Goal: Information Seeking & Learning: Learn about a topic

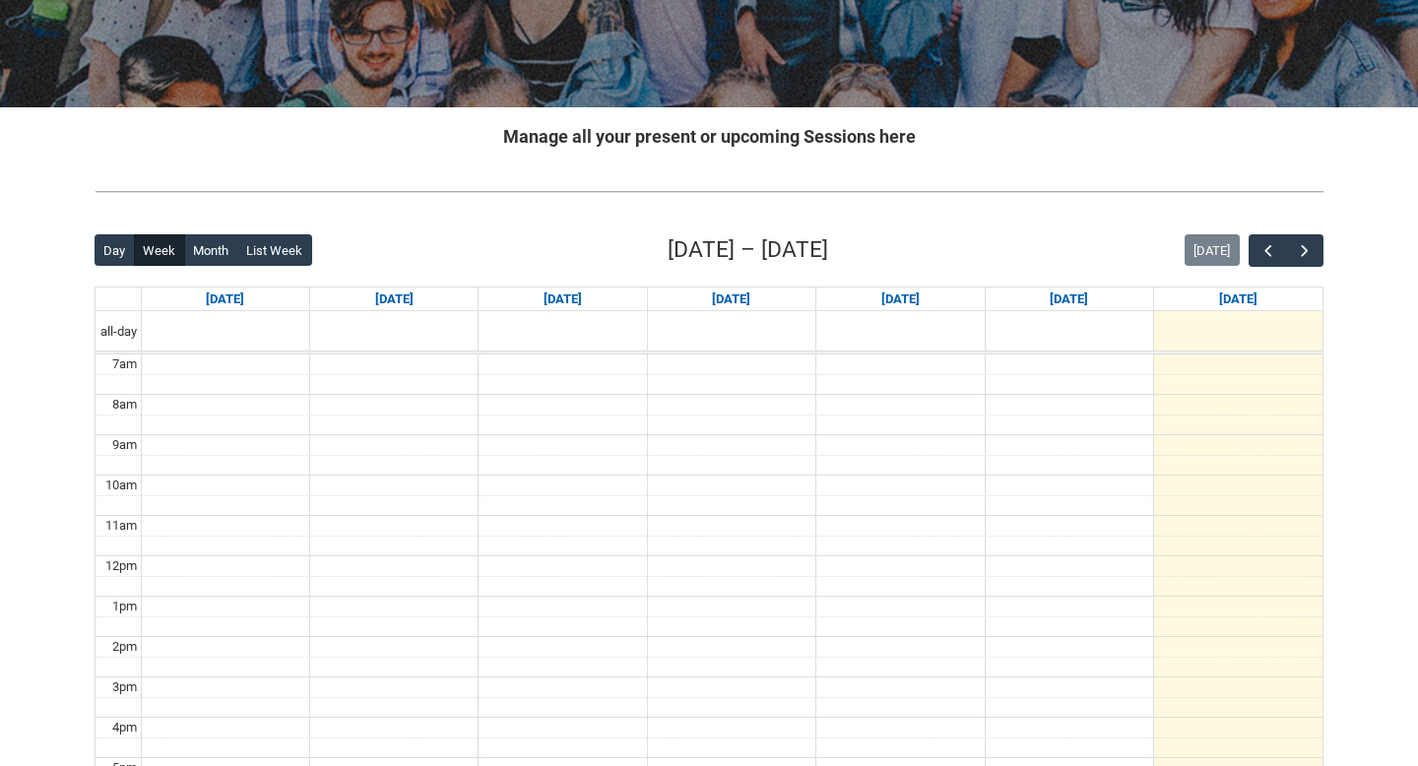
scroll to position [236, 0]
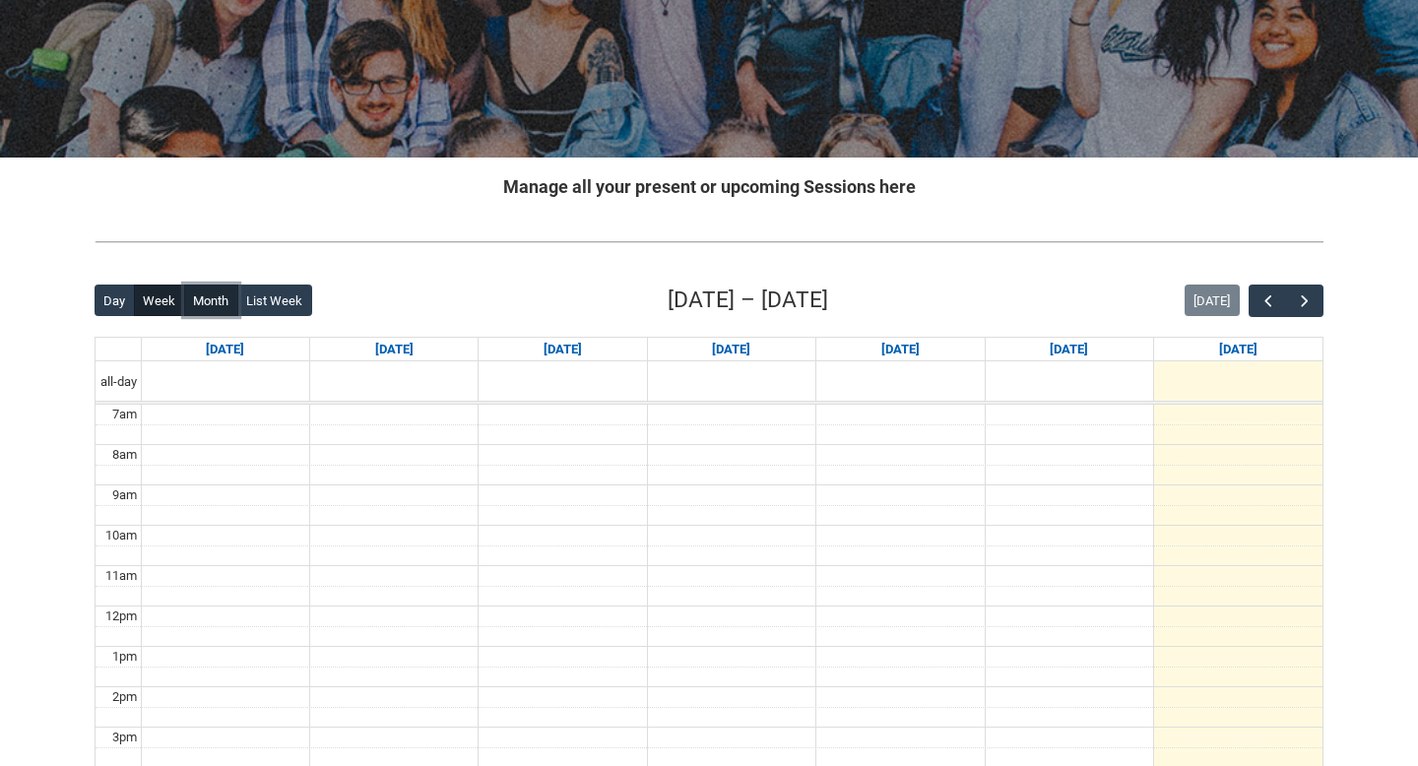
click at [198, 293] on button "Month" at bounding box center [211, 301] width 54 height 32
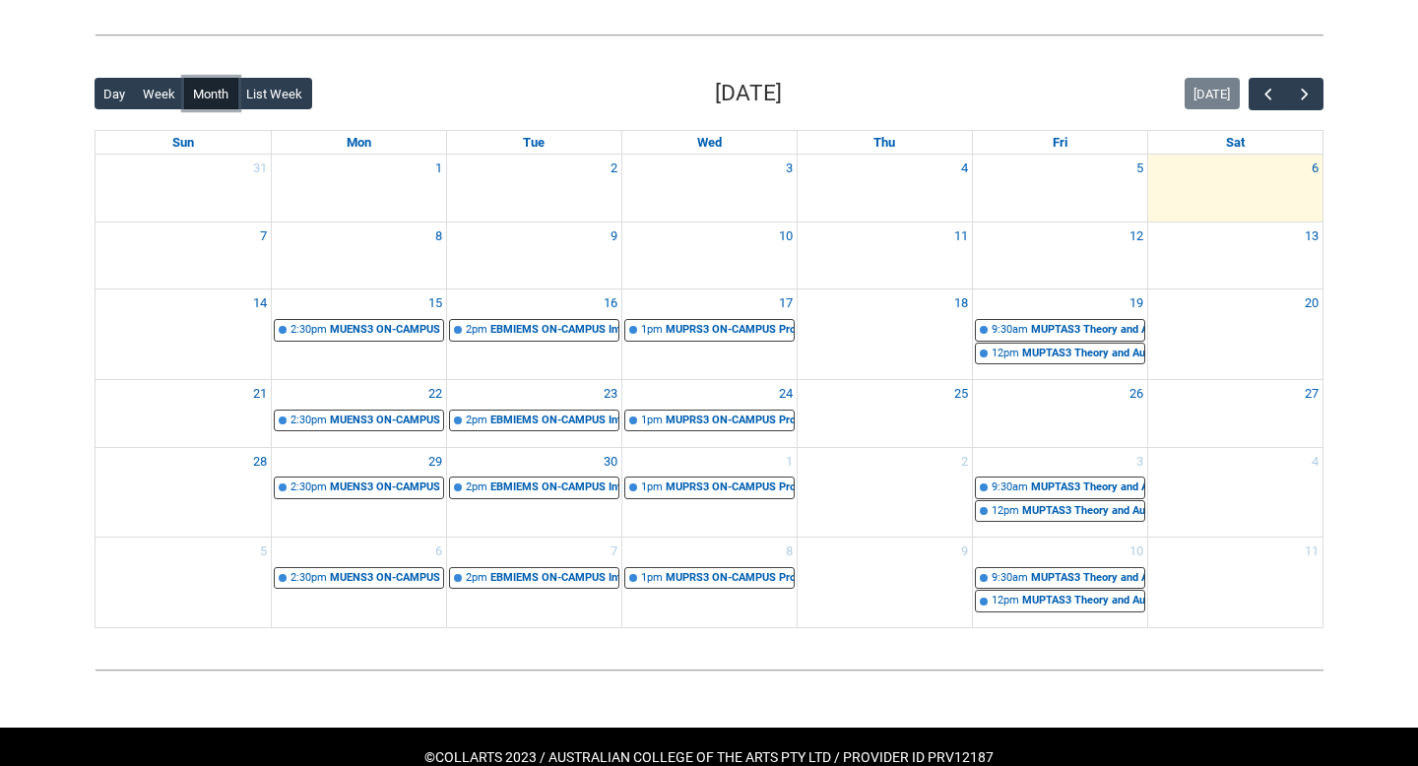
scroll to position [484, 0]
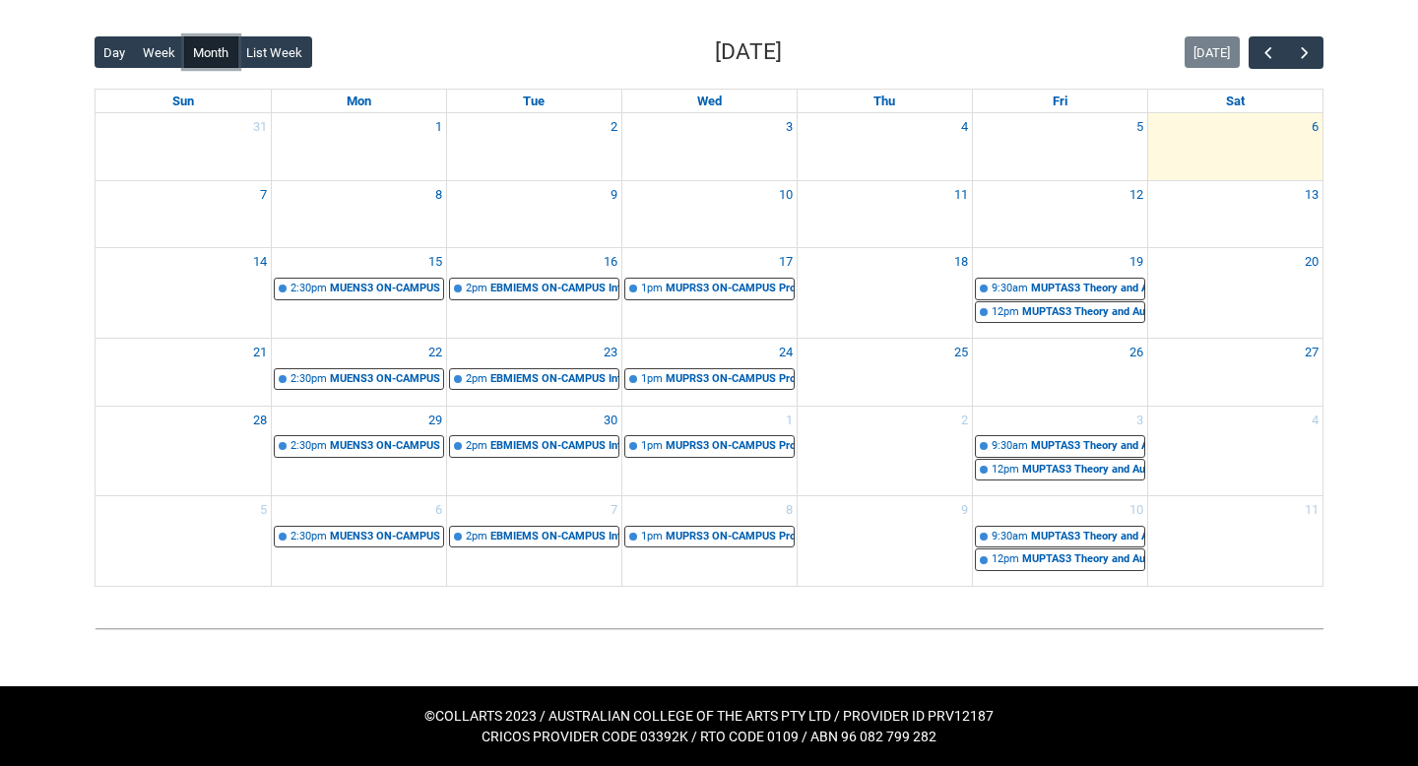
click at [547, 381] on div "EBMIEMS ON-CAMPUS Introduction to Entertainment Management STAGE 1 | Room 101 (…" at bounding box center [554, 379] width 128 height 17
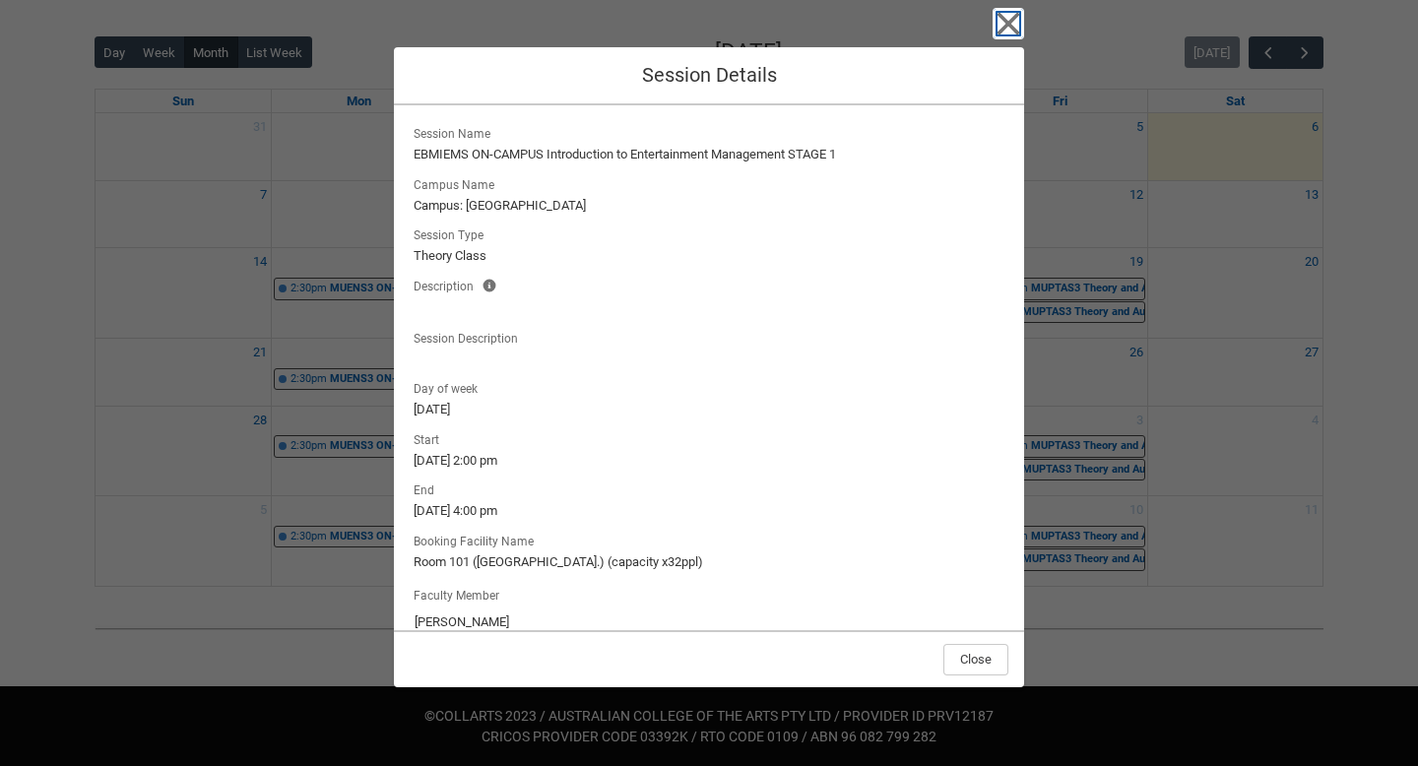
click at [1012, 12] on icon "button" at bounding box center [1008, 24] width 32 height 32
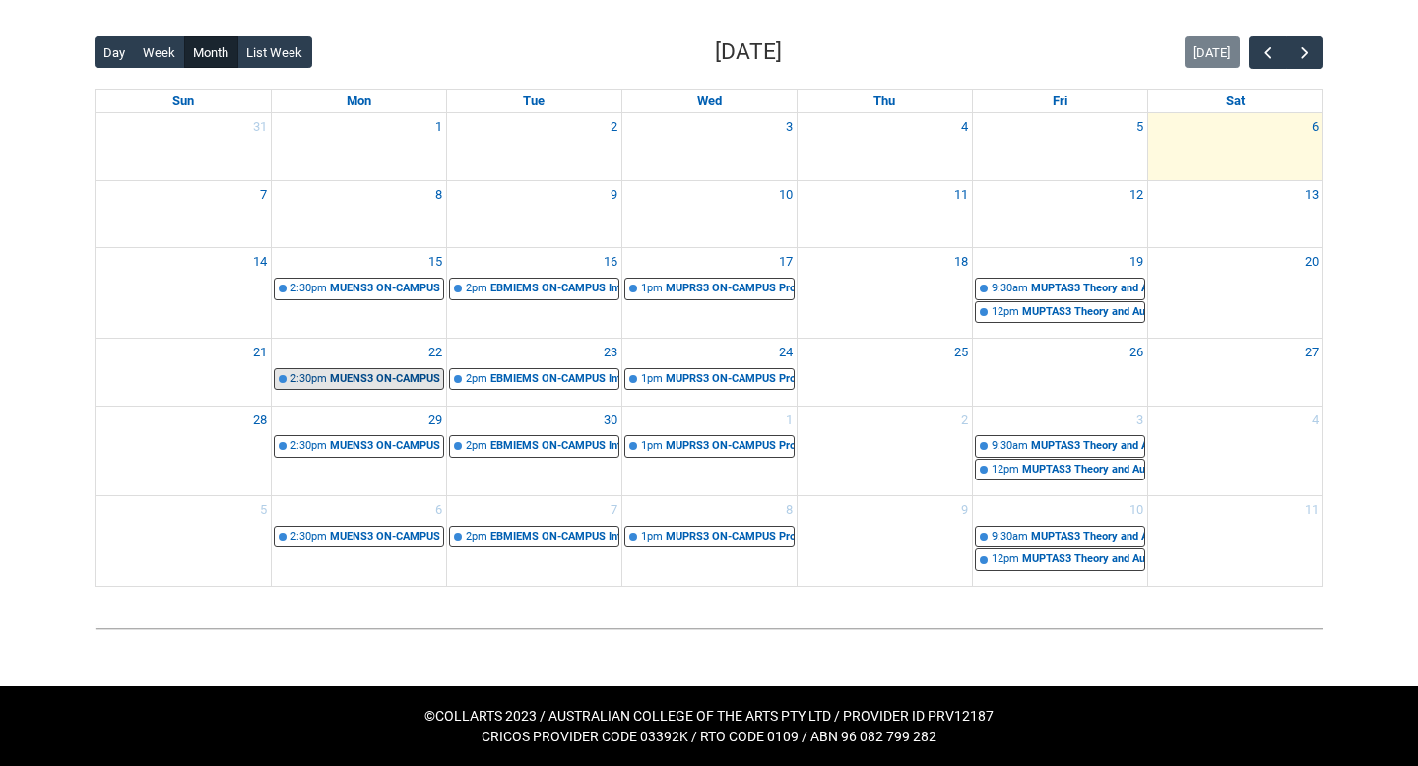
click at [358, 373] on div "MUENS3 ON-CAMPUS Music Direction 1 Ensemble FORUM 3 Monday 2:30- | Room 106 Aud…" at bounding box center [386, 379] width 113 height 17
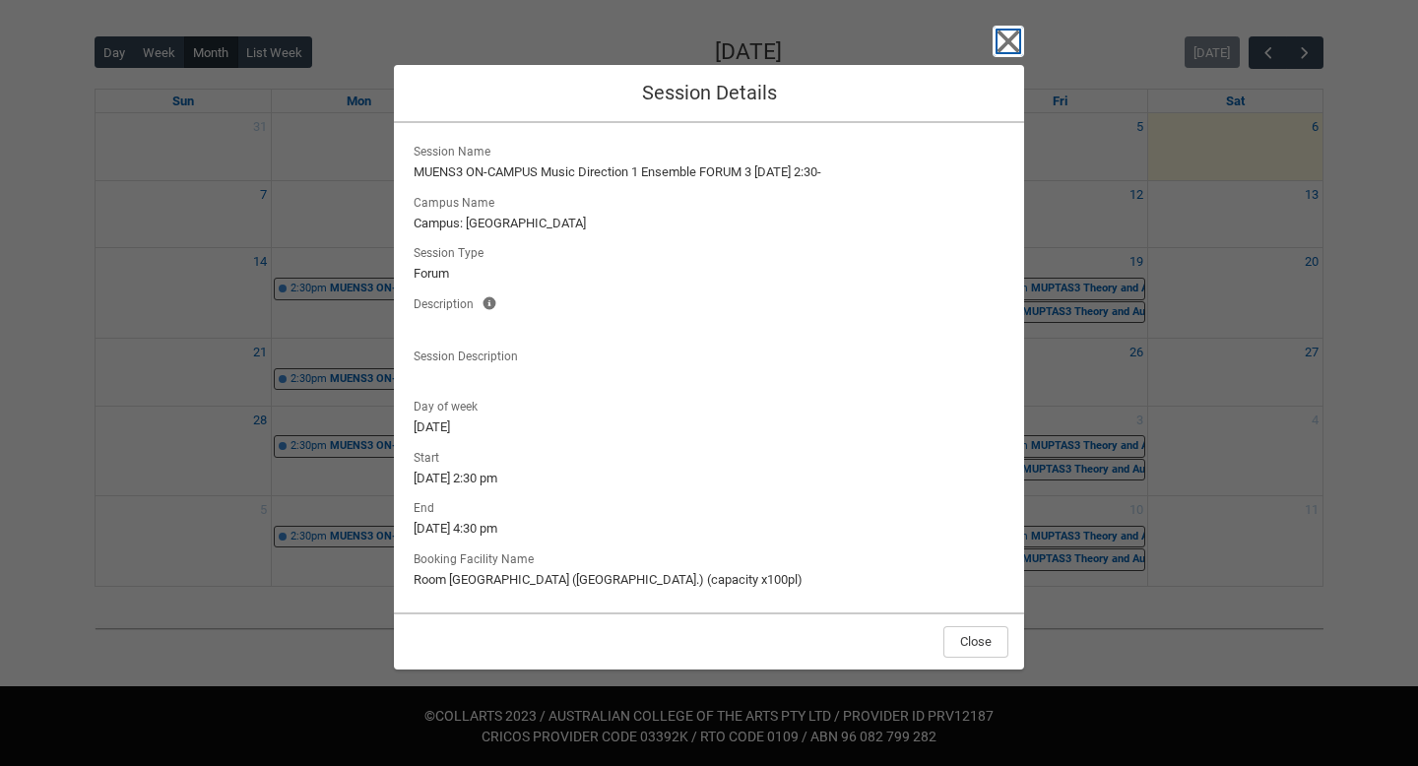
click at [1000, 39] on icon "button" at bounding box center [1008, 42] width 32 height 32
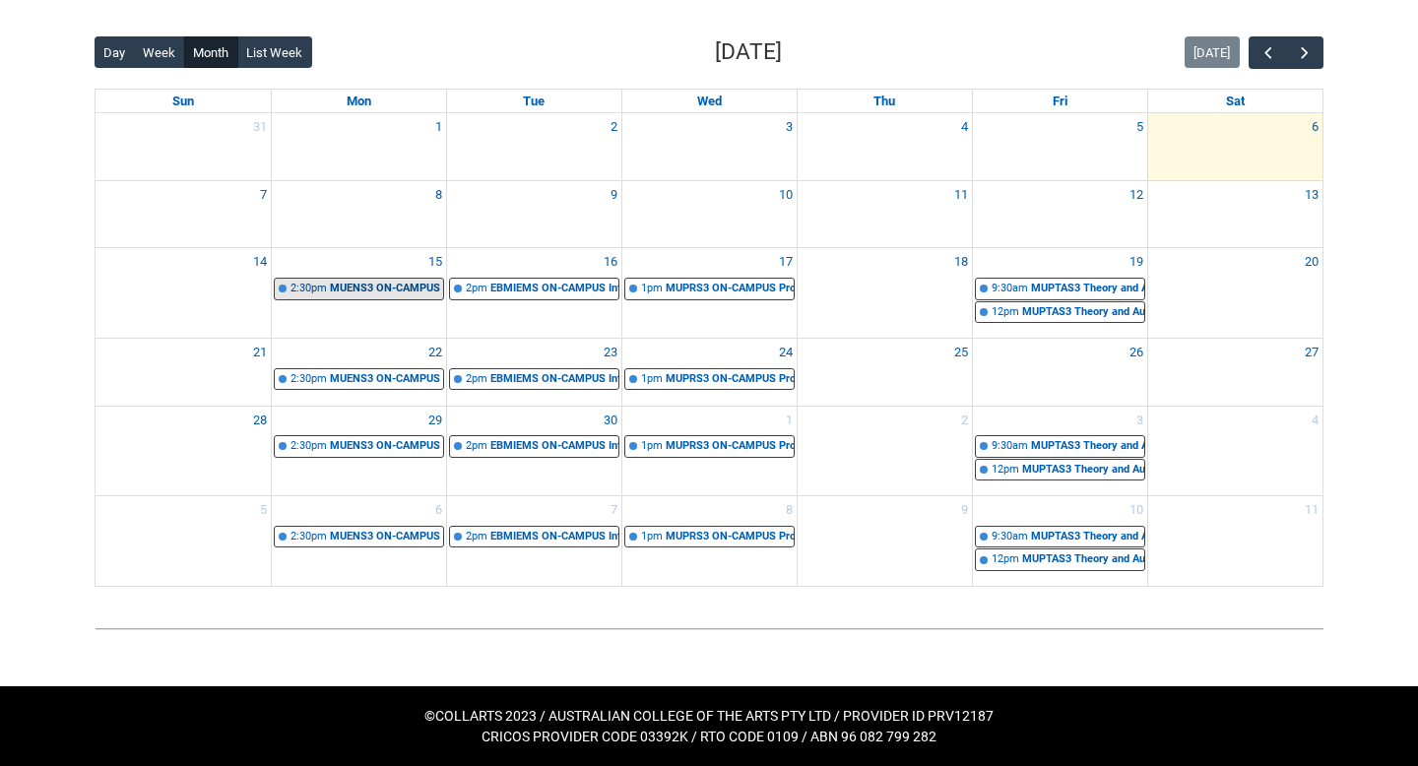
click at [349, 293] on div "MUENS3 ON-CAMPUS Music Direction 1 Ensemble FORUM 3 Monday 2:30- | Room 106 Aud…" at bounding box center [386, 289] width 113 height 17
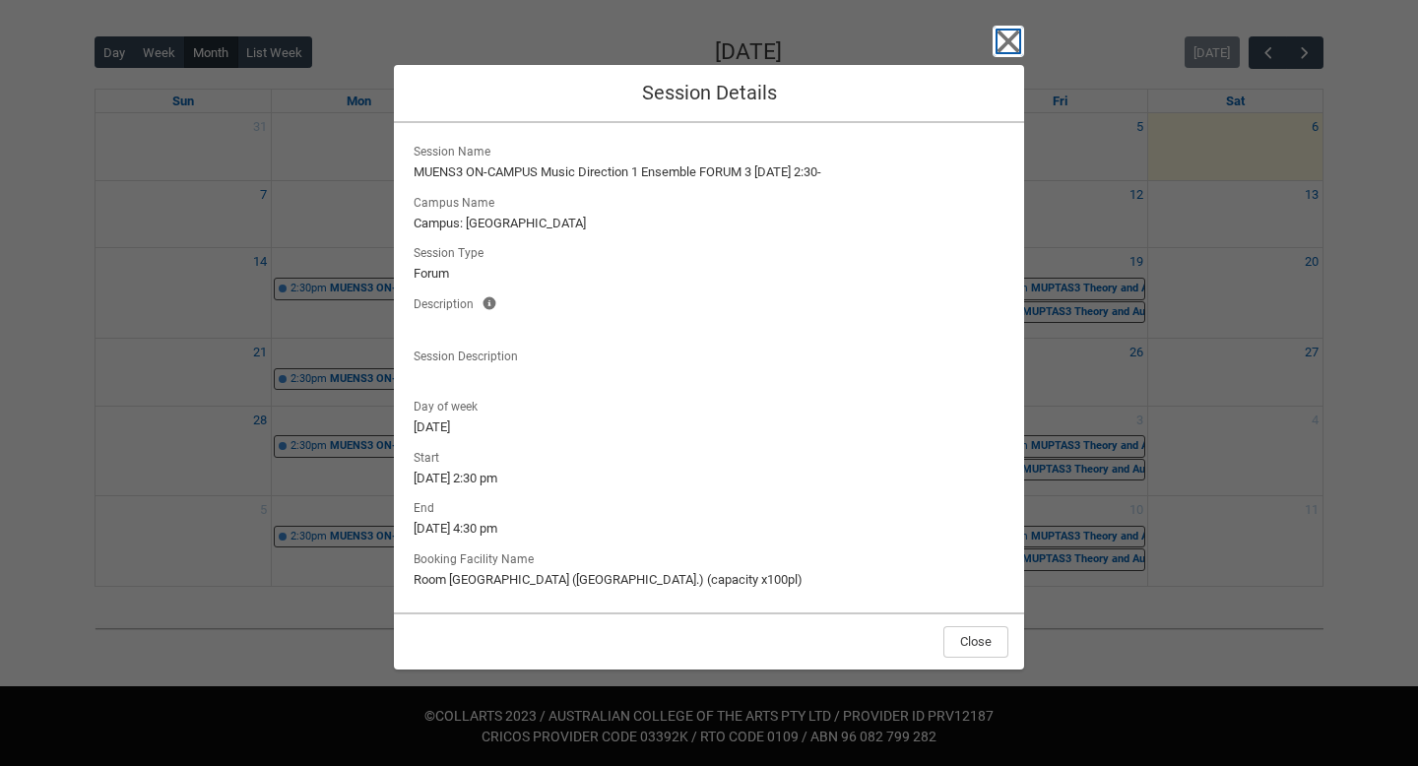
click at [1001, 52] on icon "button" at bounding box center [1008, 42] width 32 height 32
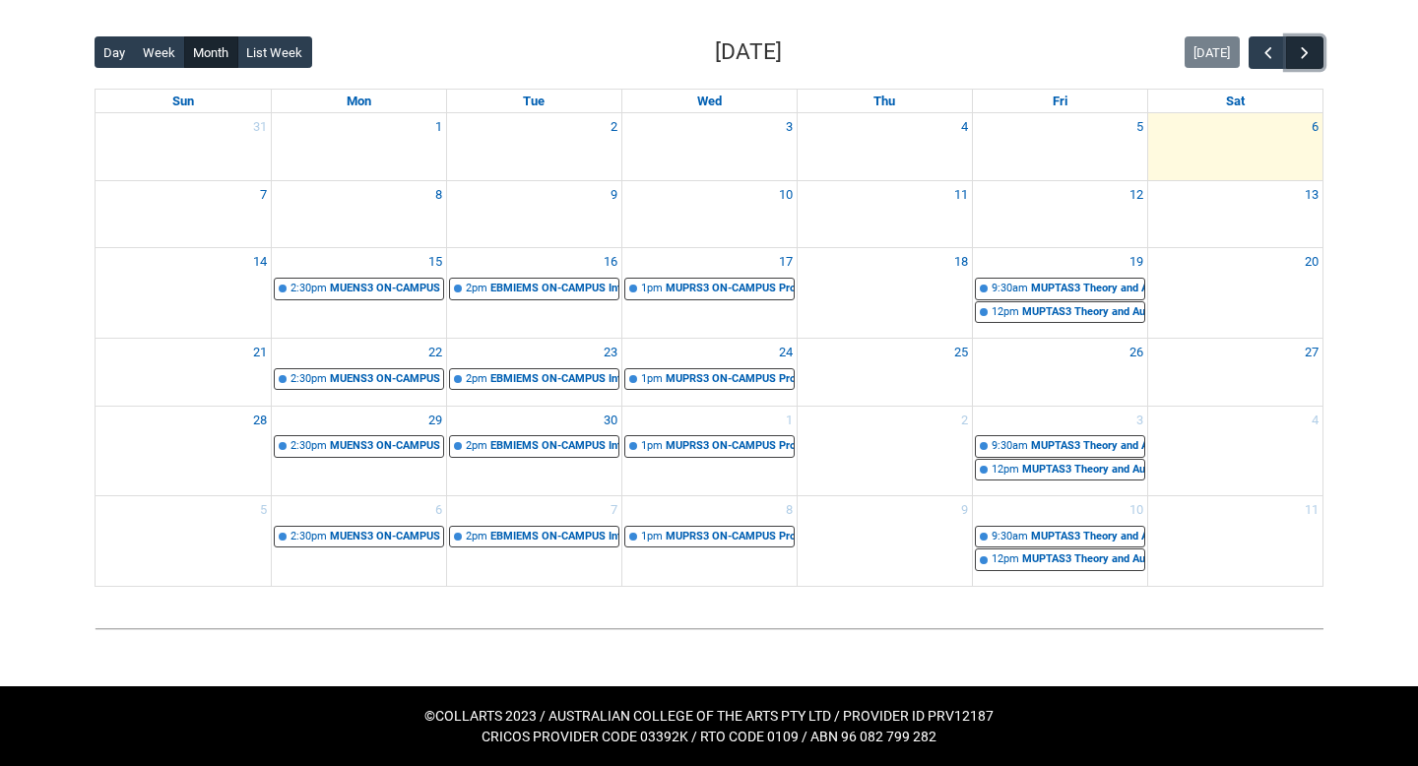
click at [1298, 61] on span "button" at bounding box center [1305, 53] width 20 height 20
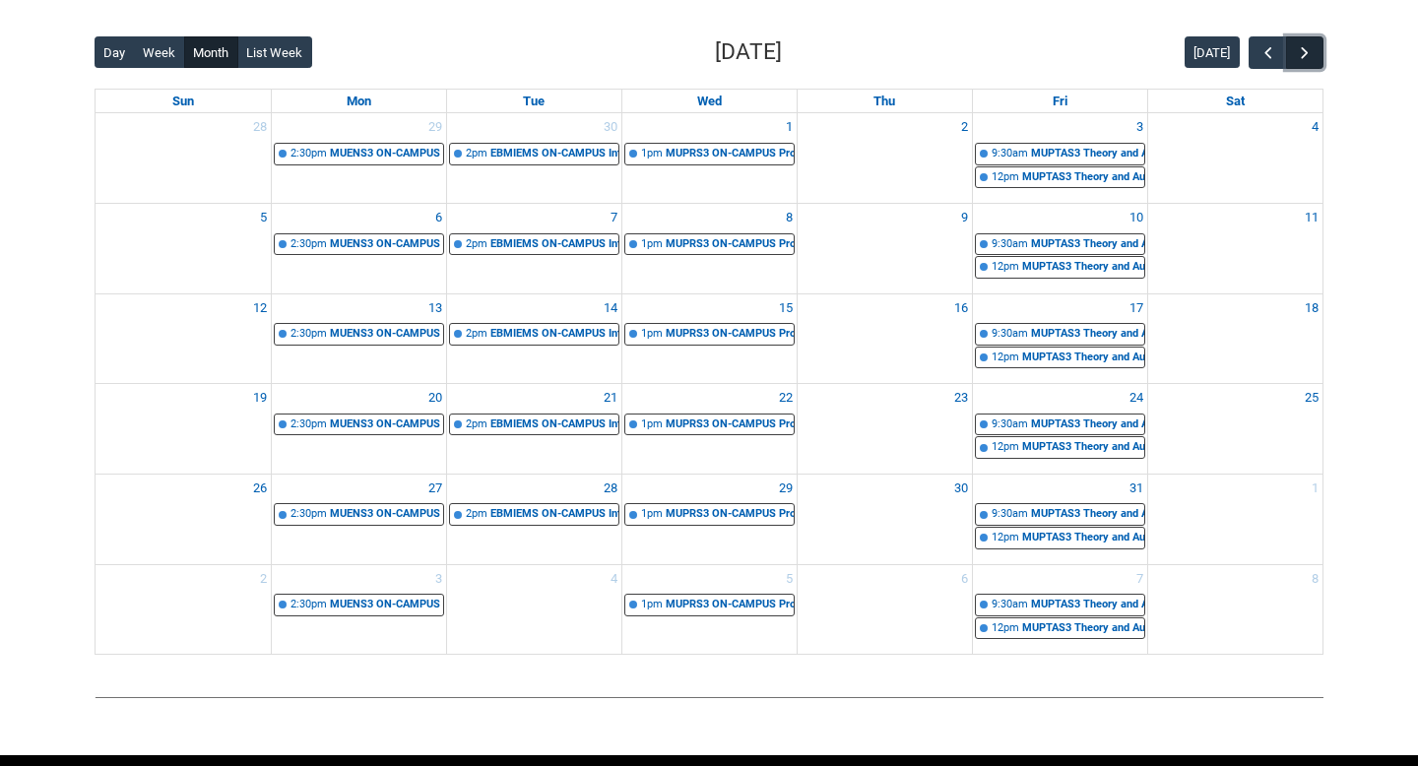
click at [1298, 61] on span "button" at bounding box center [1305, 53] width 20 height 20
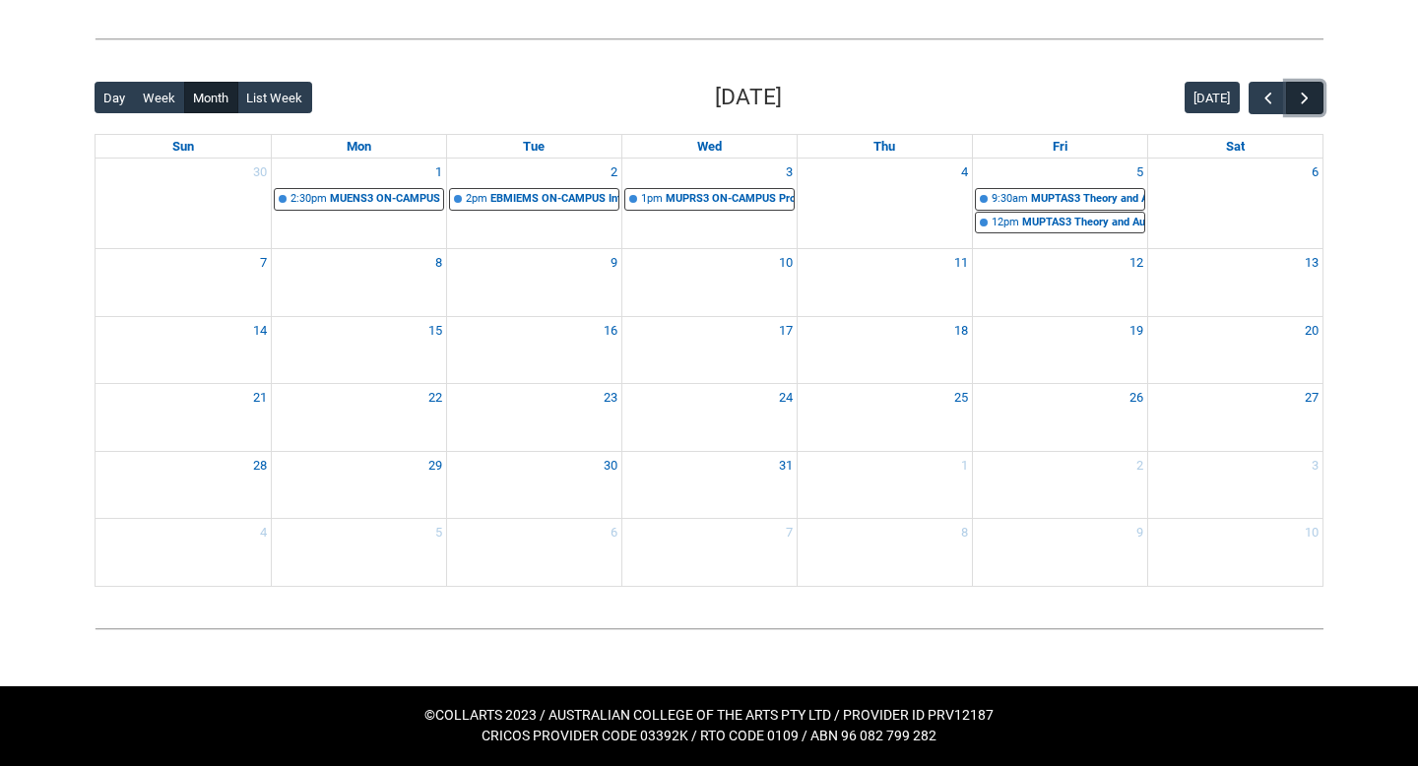
scroll to position [439, 0]
click at [1264, 89] on span "button" at bounding box center [1268, 99] width 20 height 20
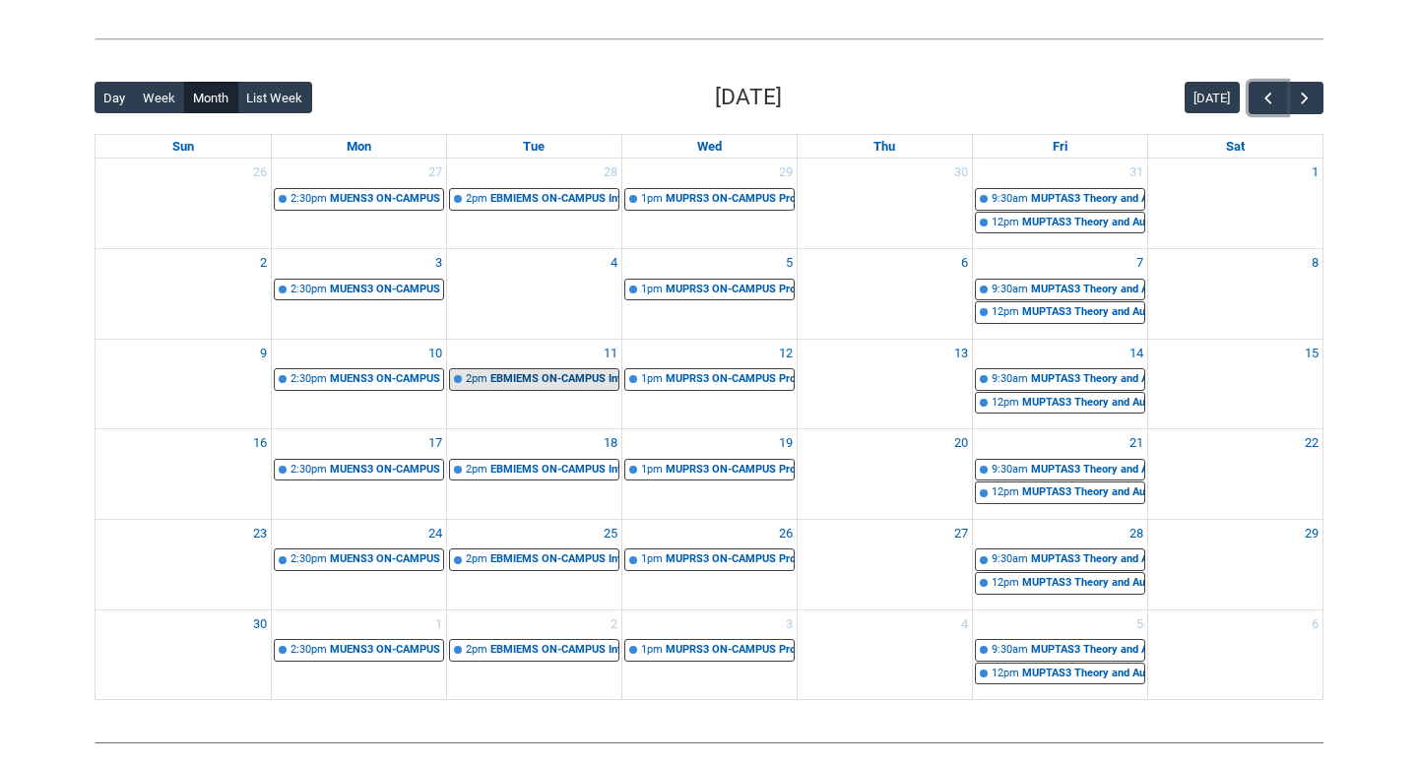
click at [515, 385] on div "EBMIEMS ON-CAMPUS Introduction to Entertainment Management STAGE 1 | Room 101 (…" at bounding box center [554, 379] width 128 height 17
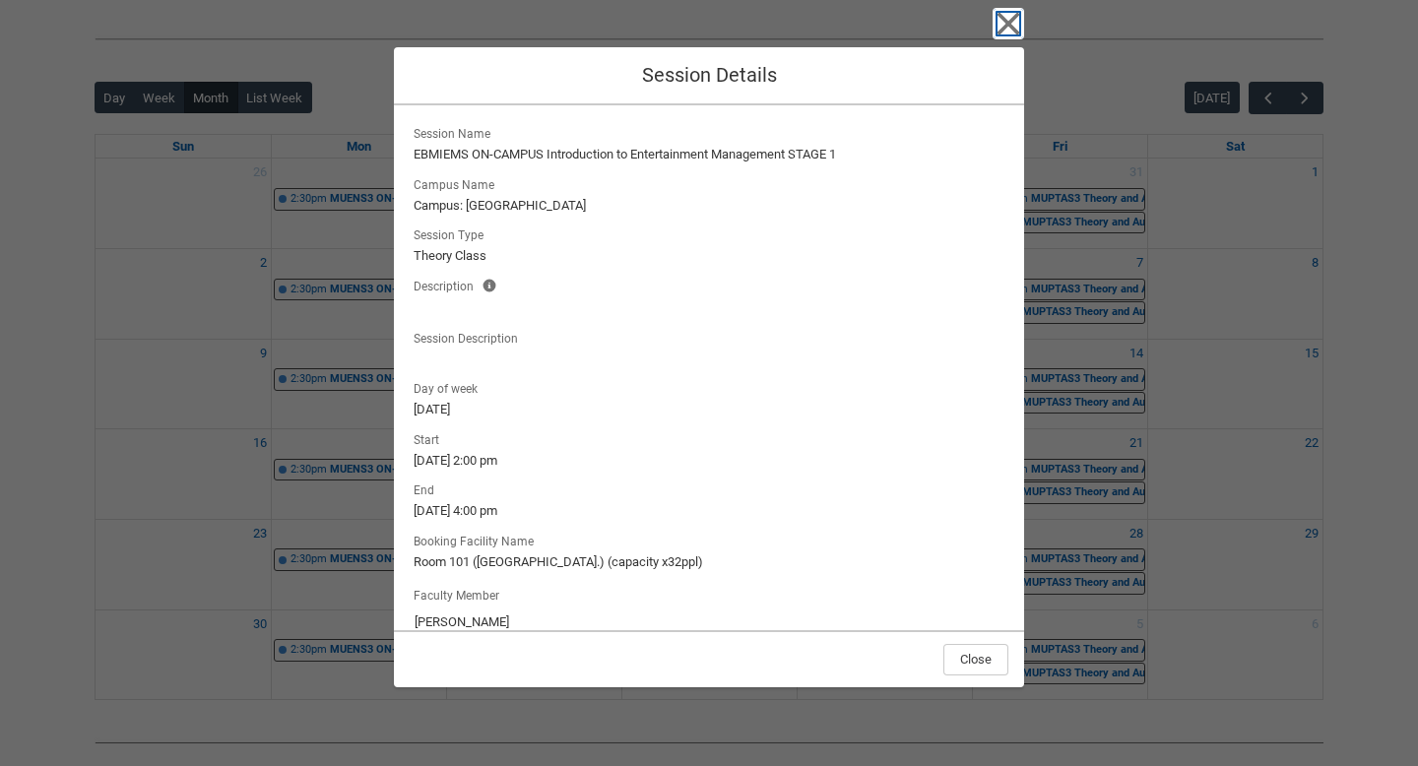
click at [1005, 21] on icon "button" at bounding box center [1008, 24] width 23 height 23
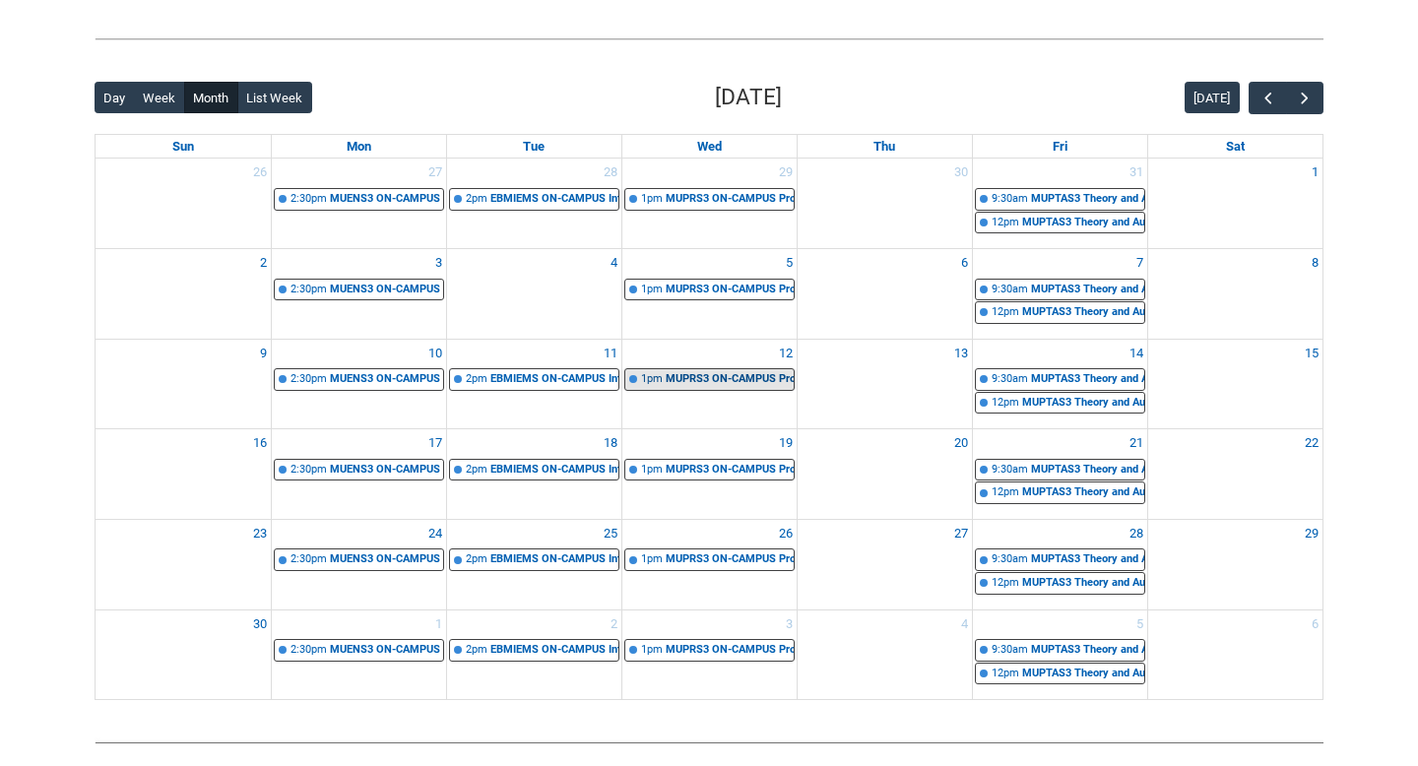
click at [666, 384] on div "MUPRS3 ON-CAMPUS Professional Practice 1 SONGWRITING WORKSHOP STAGE 3 WED 1:00 …" at bounding box center [730, 379] width 128 height 17
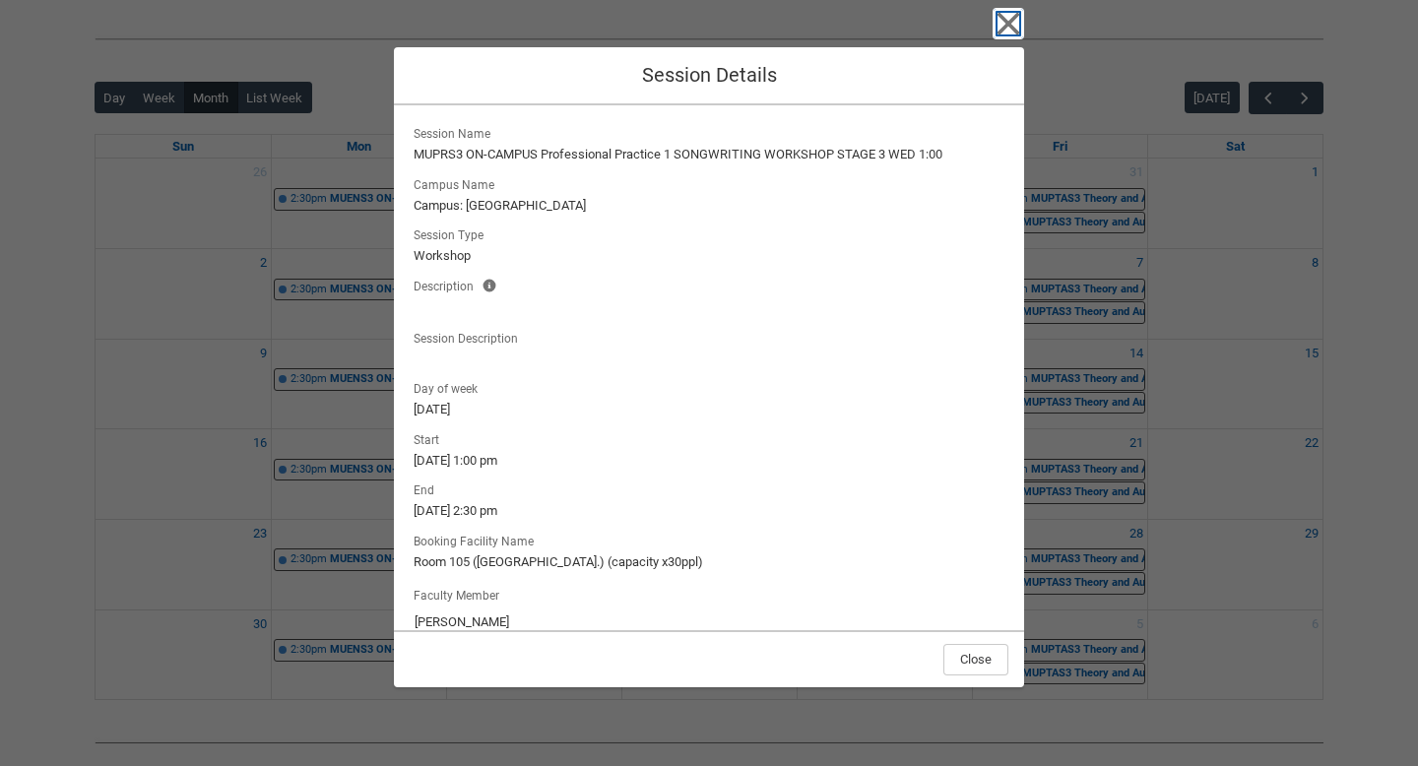
click at [1000, 35] on icon "button" at bounding box center [1008, 24] width 32 height 32
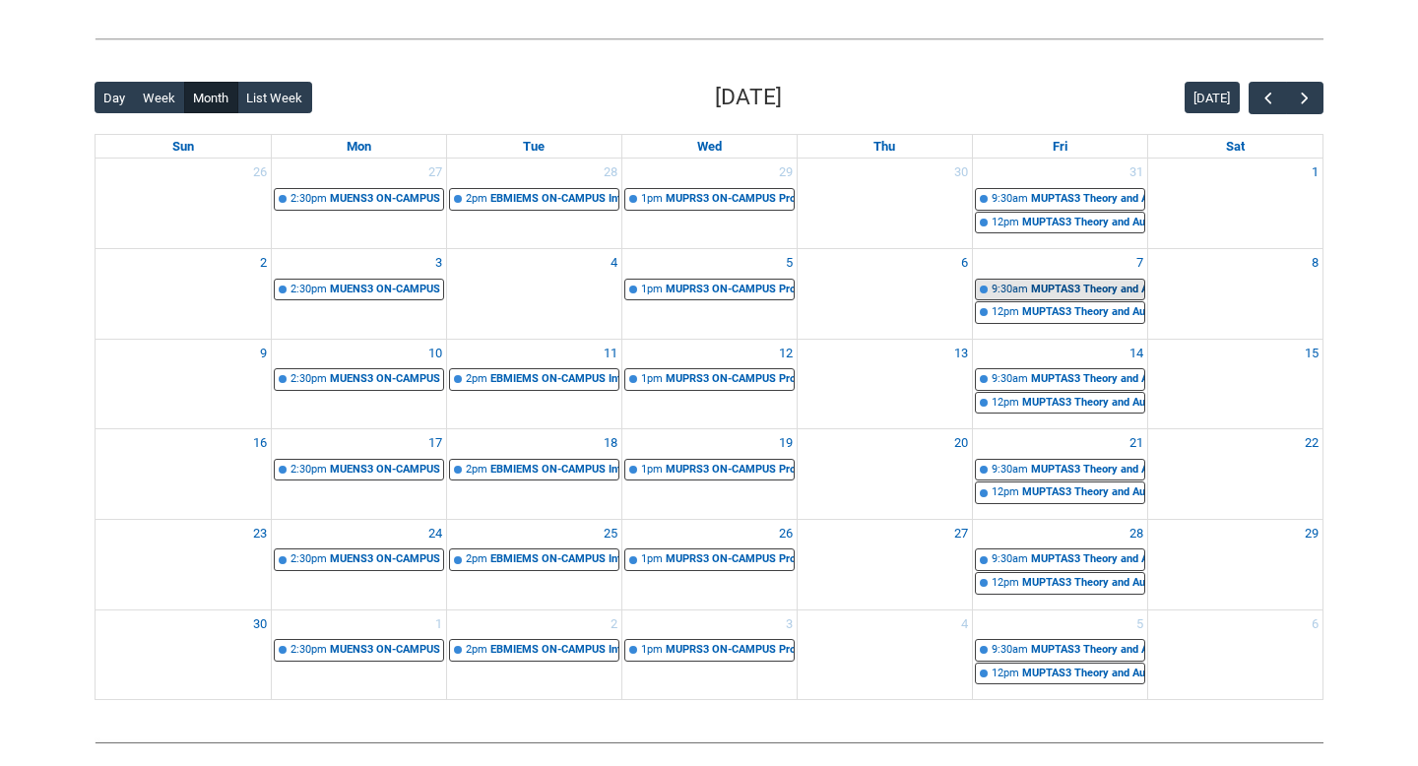
click at [1077, 290] on div "MUPTAS3 Theory and Aural Studies 3 (part 1) | Room 105 (Wellington St.) (capaci…" at bounding box center [1087, 290] width 113 height 17
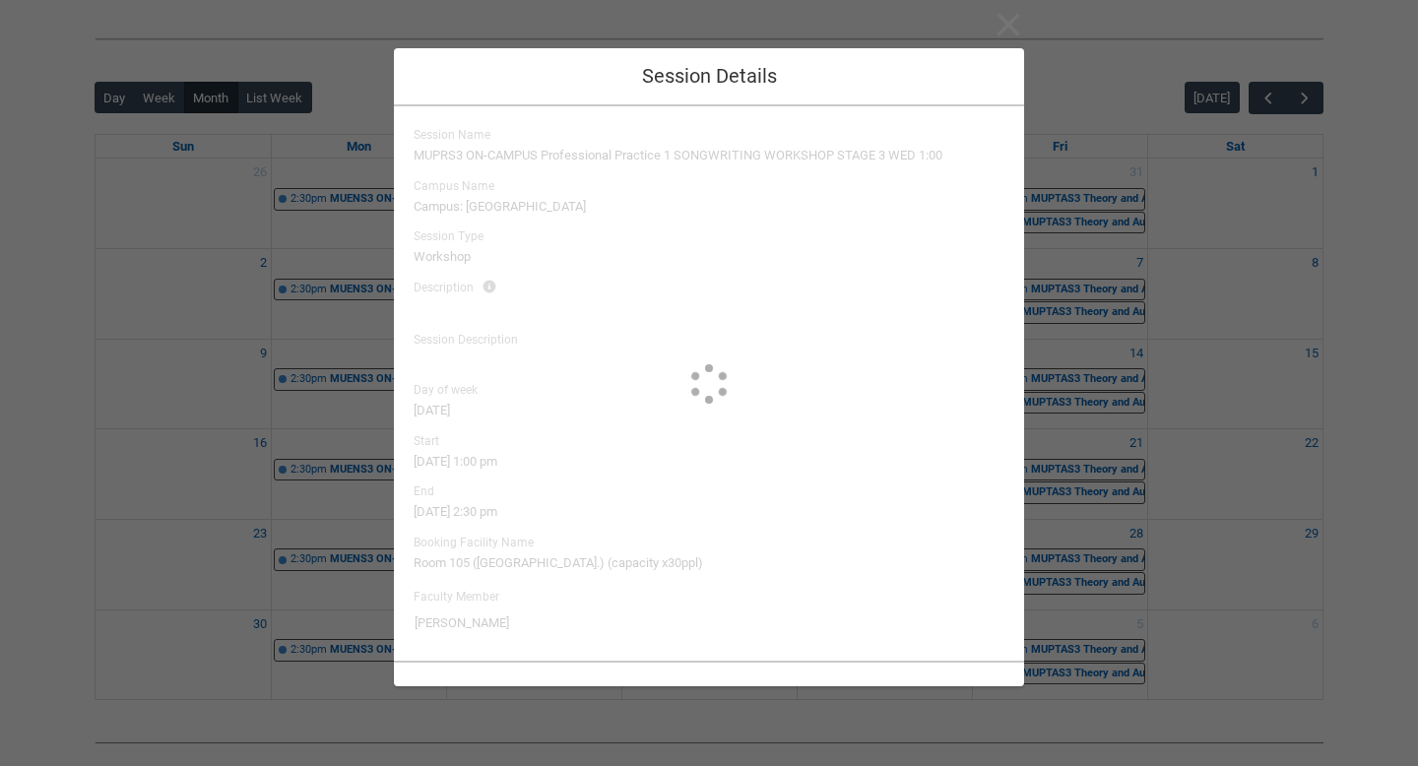
type input "Elliott Folvig"
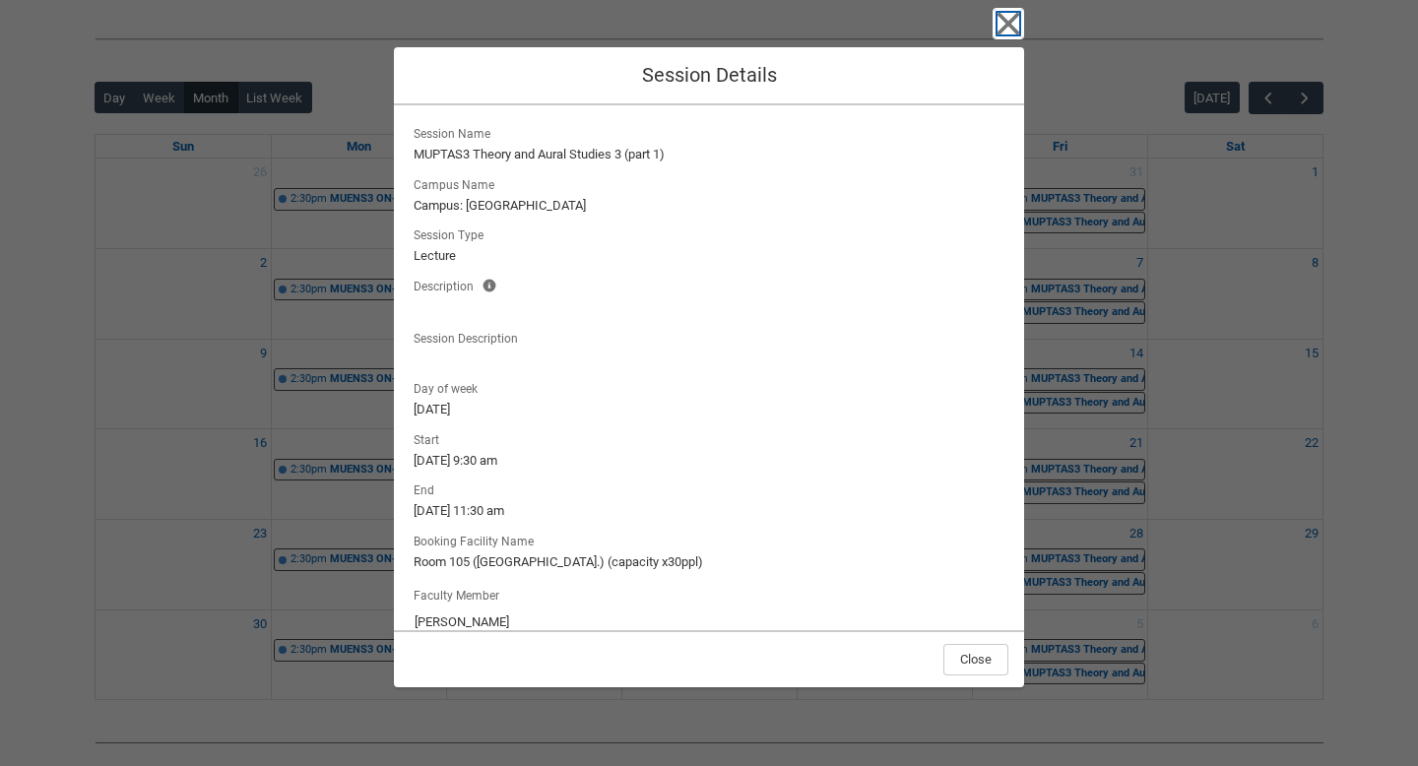
click at [1000, 32] on icon "button" at bounding box center [1008, 24] width 23 height 23
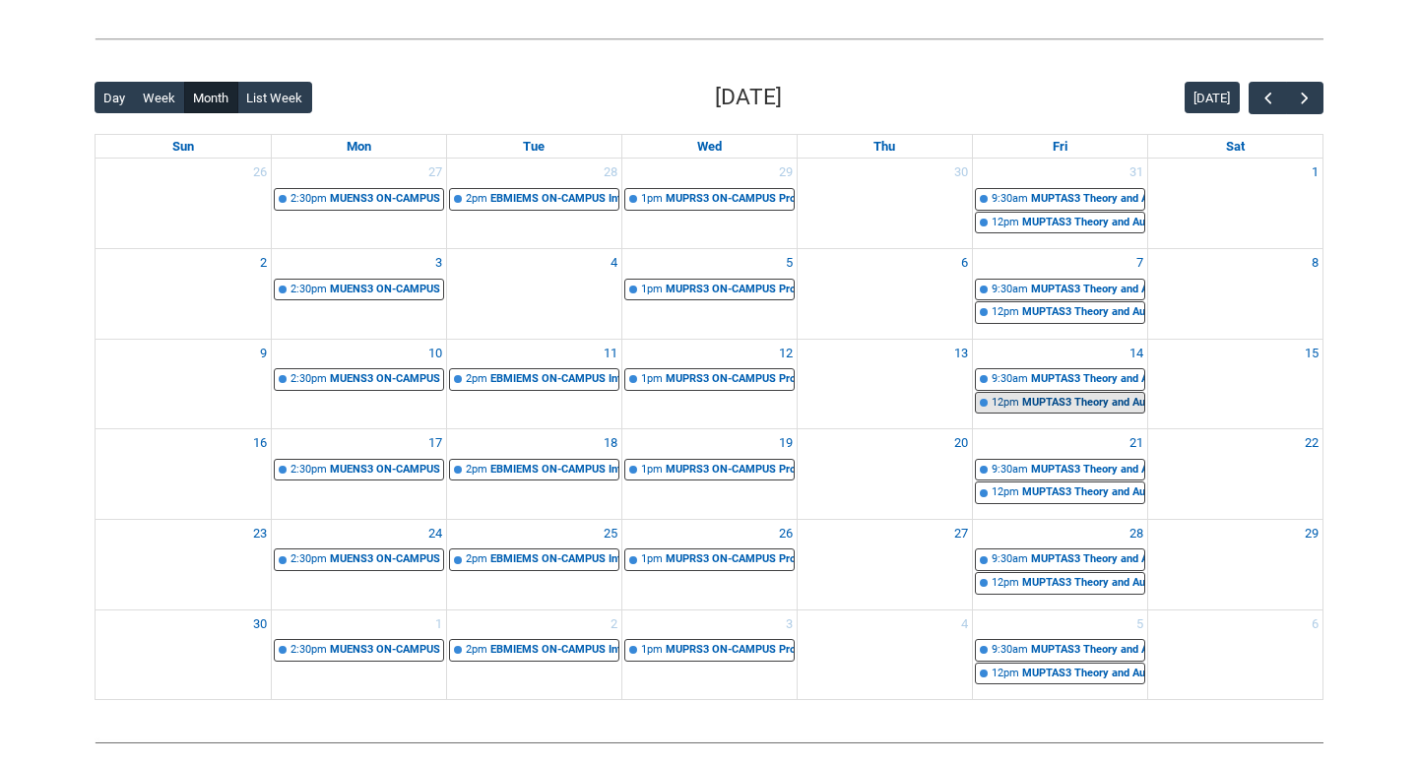
click at [1081, 399] on div "MUPTAS3 Theory and Aural Studies 3 (part 2) | Room 102 Lab (Wellington St.) (ca…" at bounding box center [1083, 403] width 122 height 17
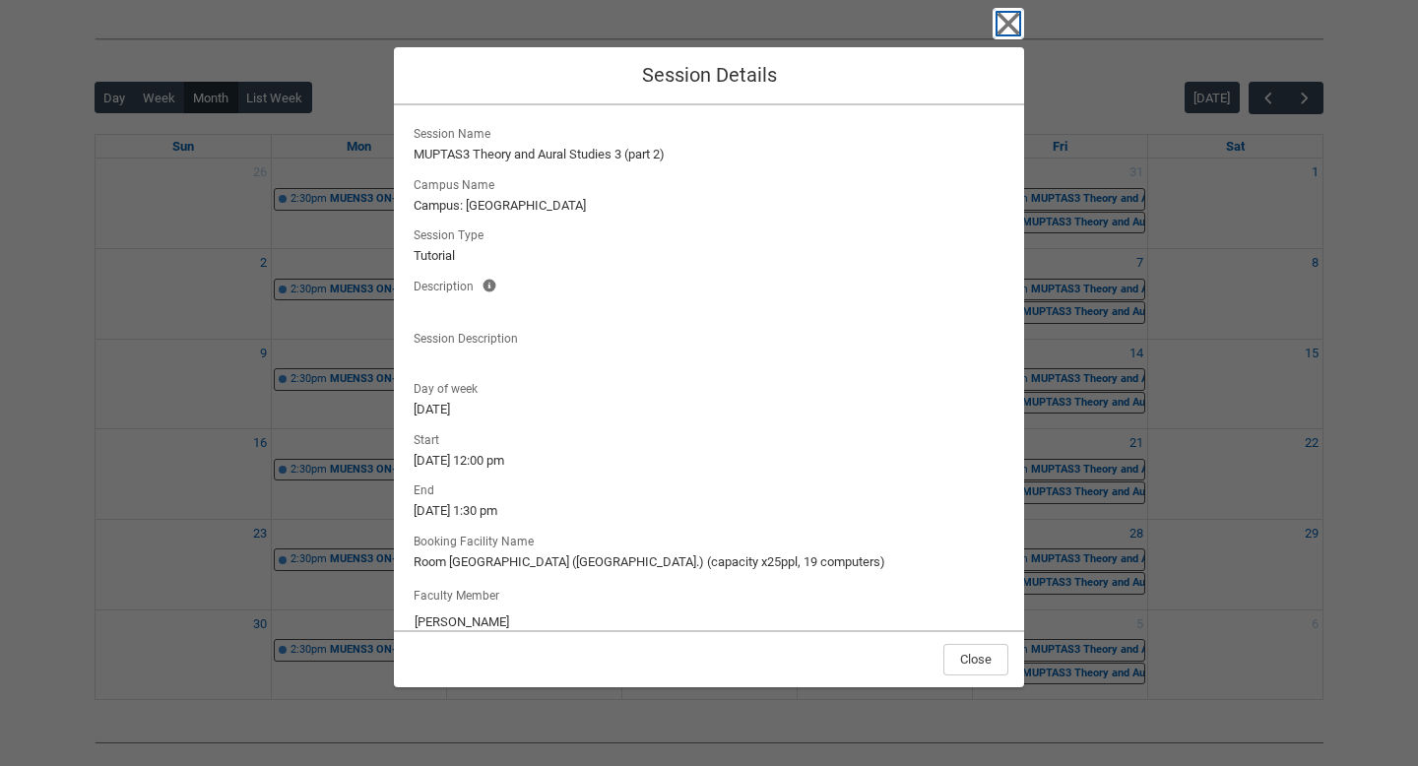
click at [1014, 33] on icon "button" at bounding box center [1008, 24] width 32 height 32
